Goal: Navigation & Orientation: Find specific page/section

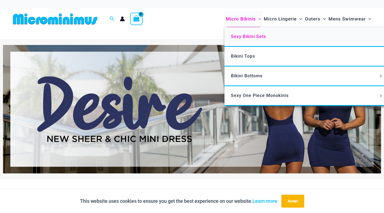
click at [251, 36] on span "Sexy Bikini Sets" at bounding box center [248, 36] width 35 height 5
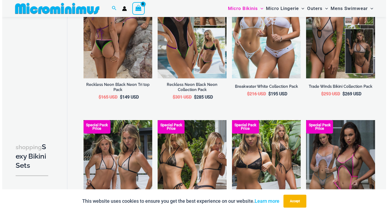
scroll to position [518, 0]
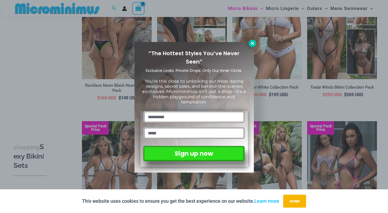
click at [255, 43] on icon at bounding box center [252, 43] width 5 height 5
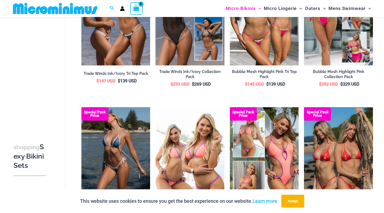
scroll to position [0, 0]
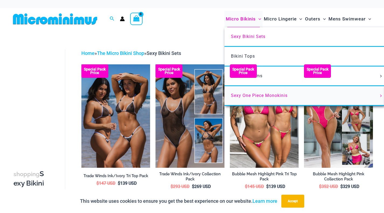
click at [270, 96] on span "Sexy One Piece Monokinis" at bounding box center [259, 95] width 57 height 5
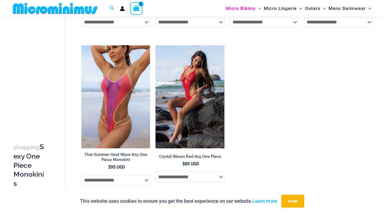
scroll to position [806, 0]
